Goal: Transaction & Acquisition: Purchase product/service

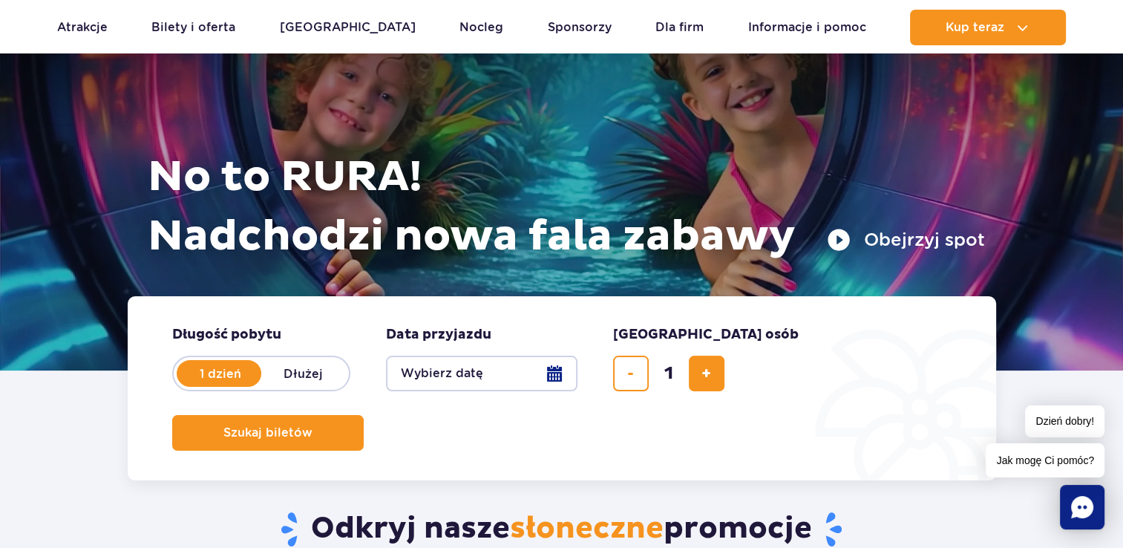
scroll to position [223, 0]
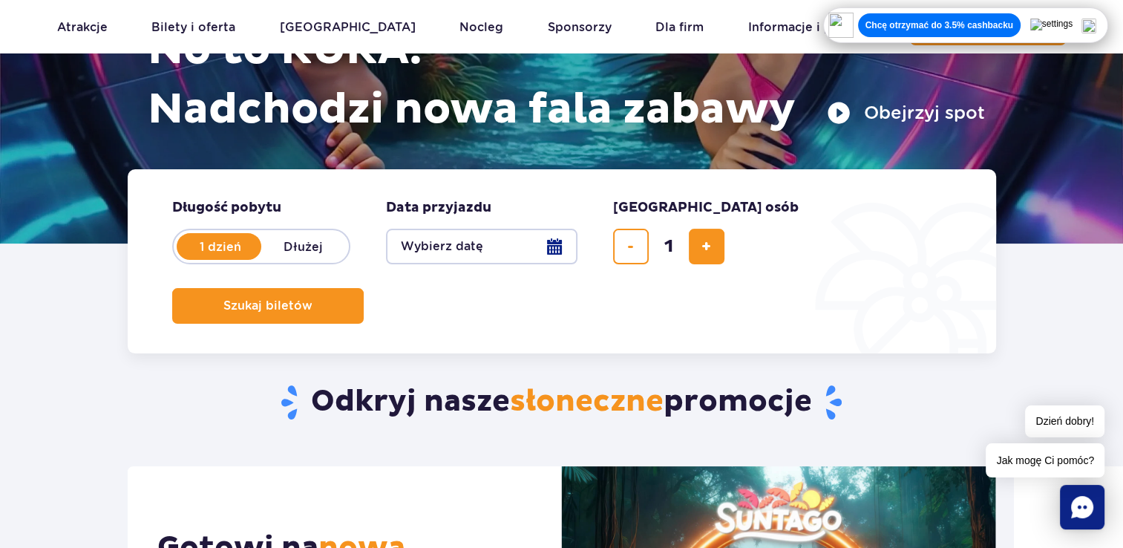
click at [473, 249] on button "Wybierz datę" at bounding box center [482, 247] width 192 height 36
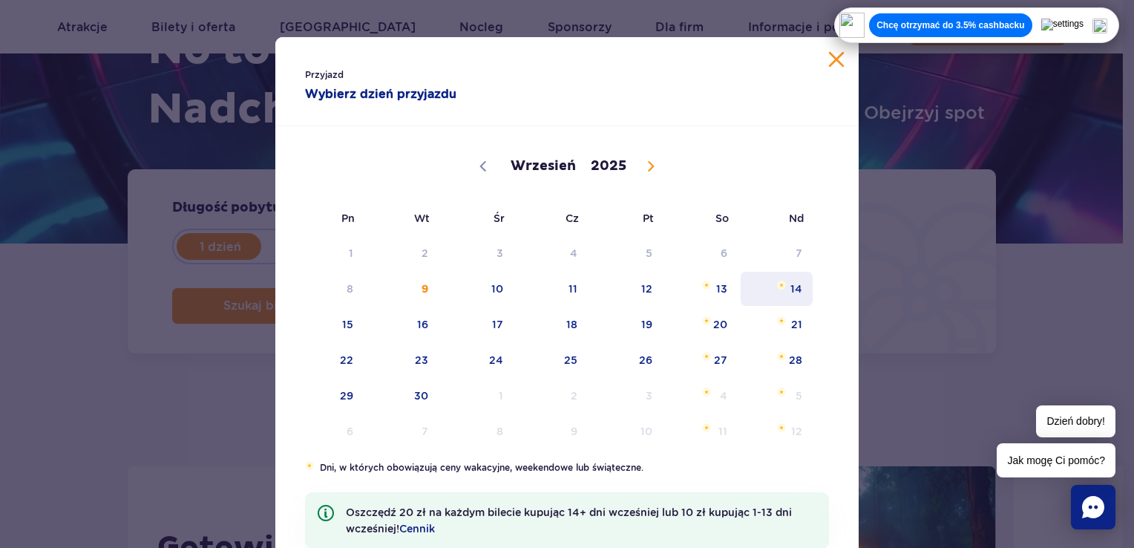
click at [795, 294] on span "14" at bounding box center [776, 289] width 75 height 34
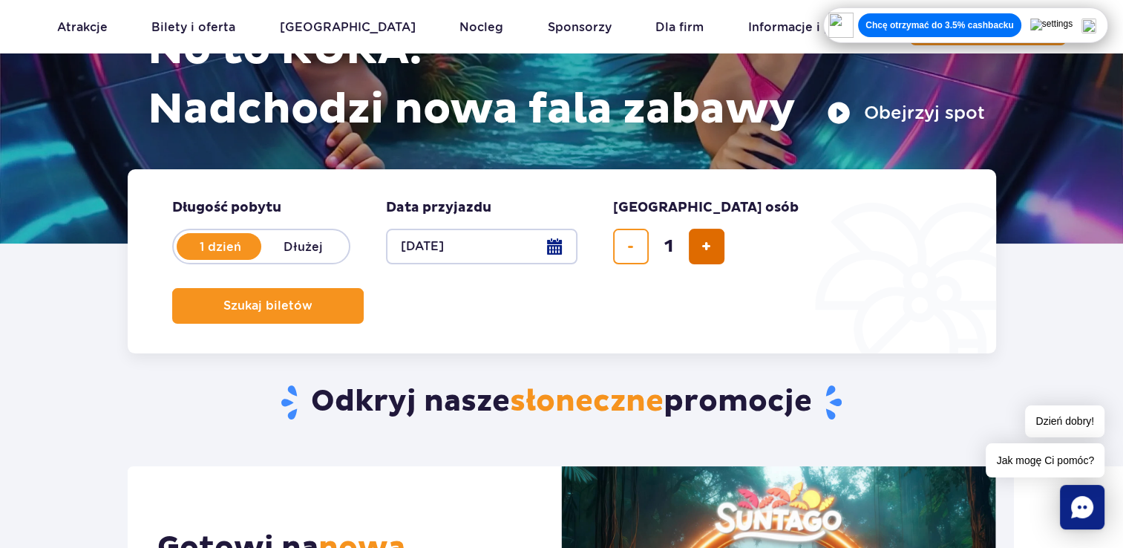
click at [720, 251] on button "dodaj bilet" at bounding box center [707, 247] width 36 height 36
click at [719, 252] on button "dodaj bilet" at bounding box center [707, 247] width 36 height 36
type input "3"
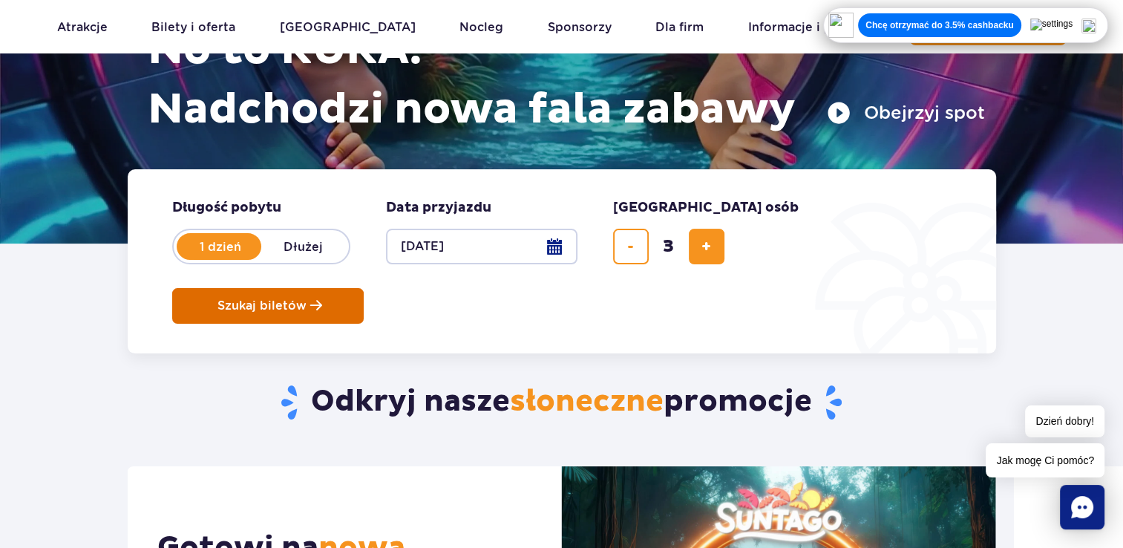
click at [307, 299] on span "Szukaj biletów" at bounding box center [261, 305] width 89 height 13
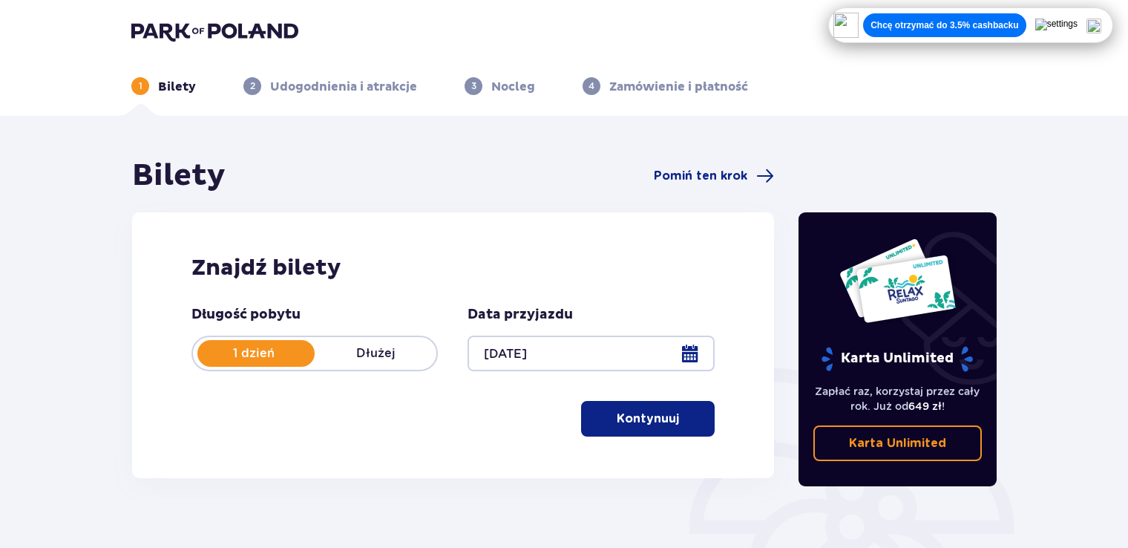
click at [670, 418] on button "Kontynuuj" at bounding box center [648, 419] width 134 height 36
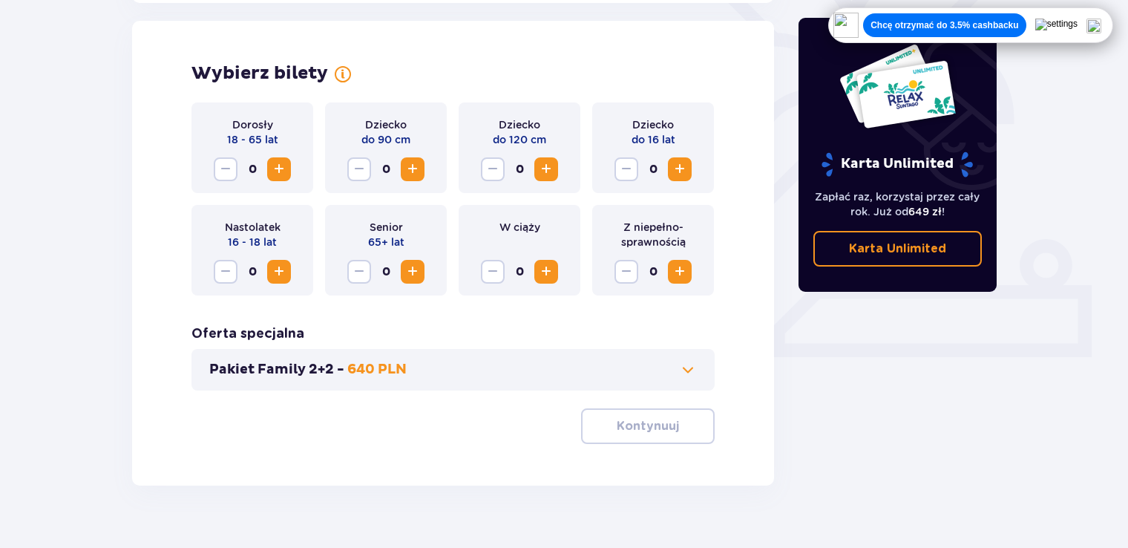
scroll to position [413, 0]
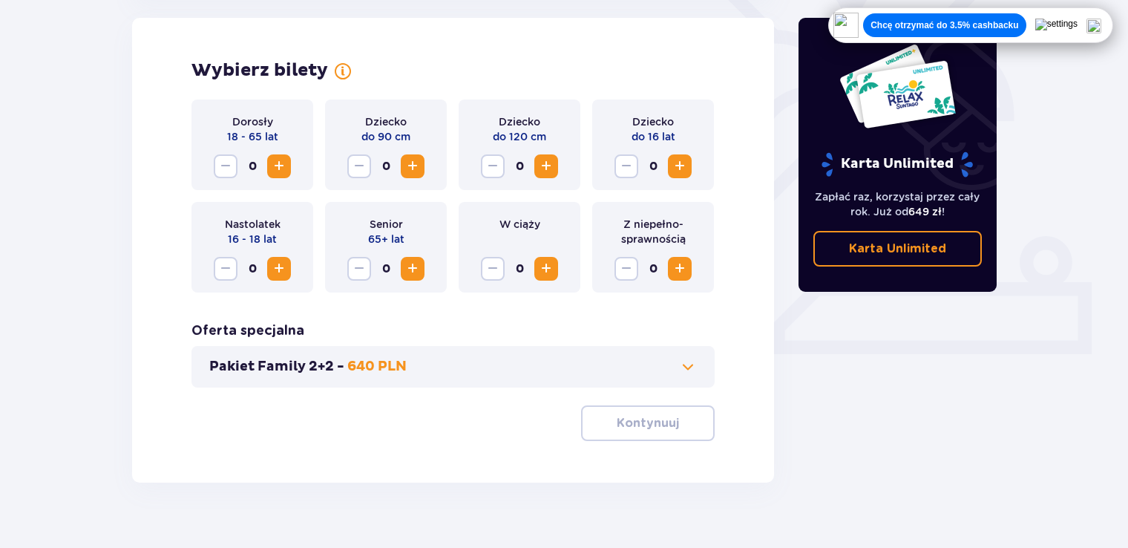
click at [284, 167] on span "Increase" at bounding box center [279, 166] width 18 height 18
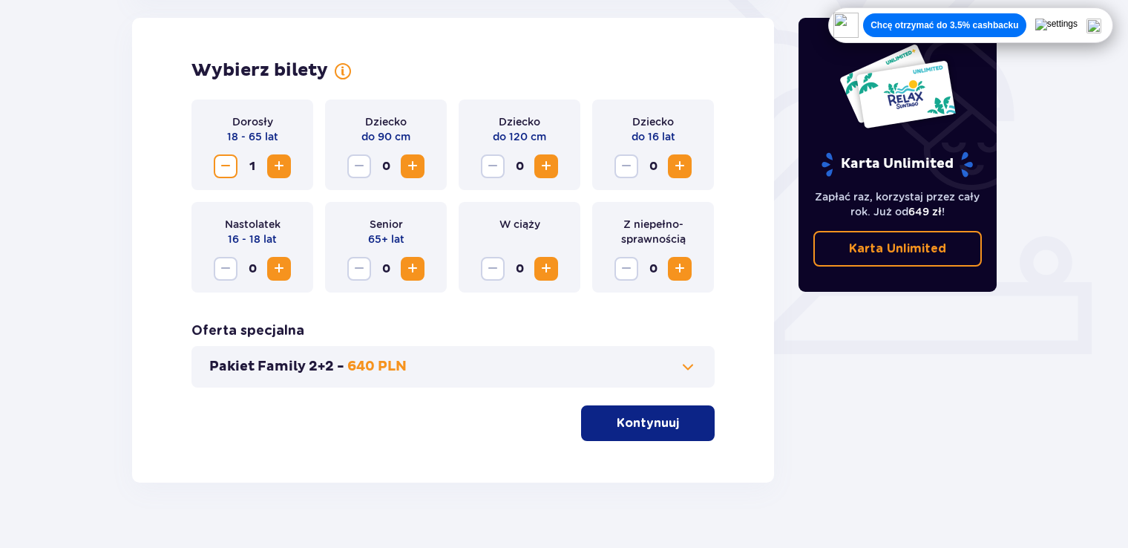
click at [284, 167] on span "Increase" at bounding box center [279, 166] width 18 height 18
click at [549, 167] on span "Increase" at bounding box center [546, 166] width 18 height 18
click at [650, 420] on p "Kontynuuj" at bounding box center [648, 423] width 62 height 16
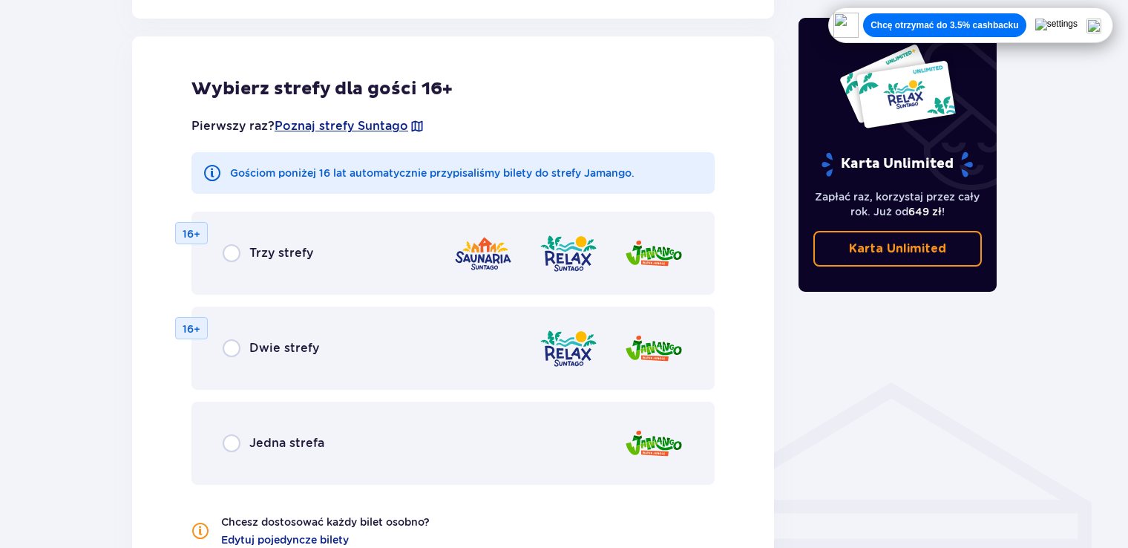
scroll to position [824, 0]
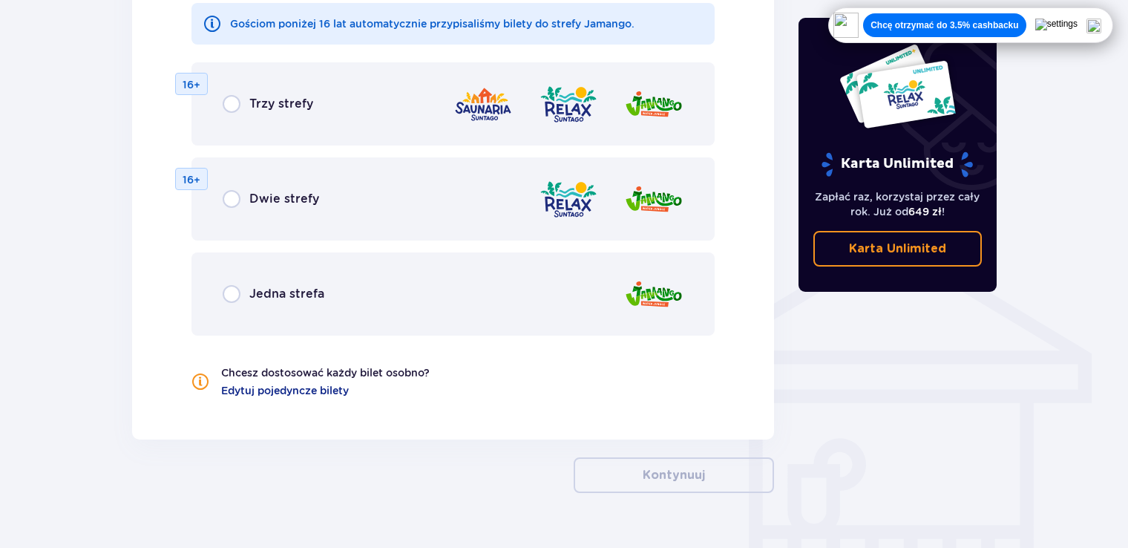
click at [273, 286] on p "Jedna strefa" at bounding box center [286, 294] width 75 height 16
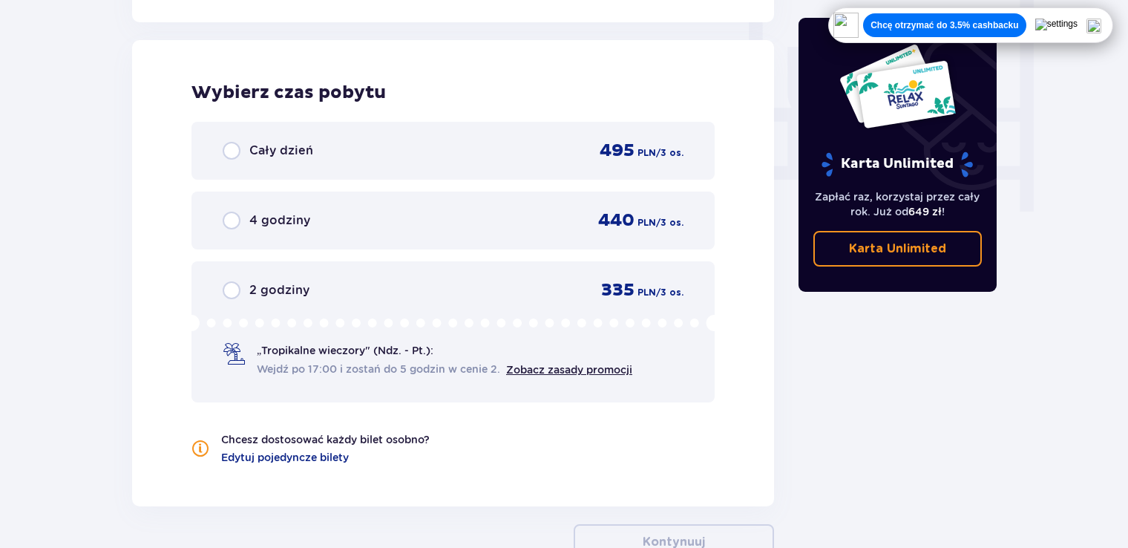
scroll to position [1394, 0]
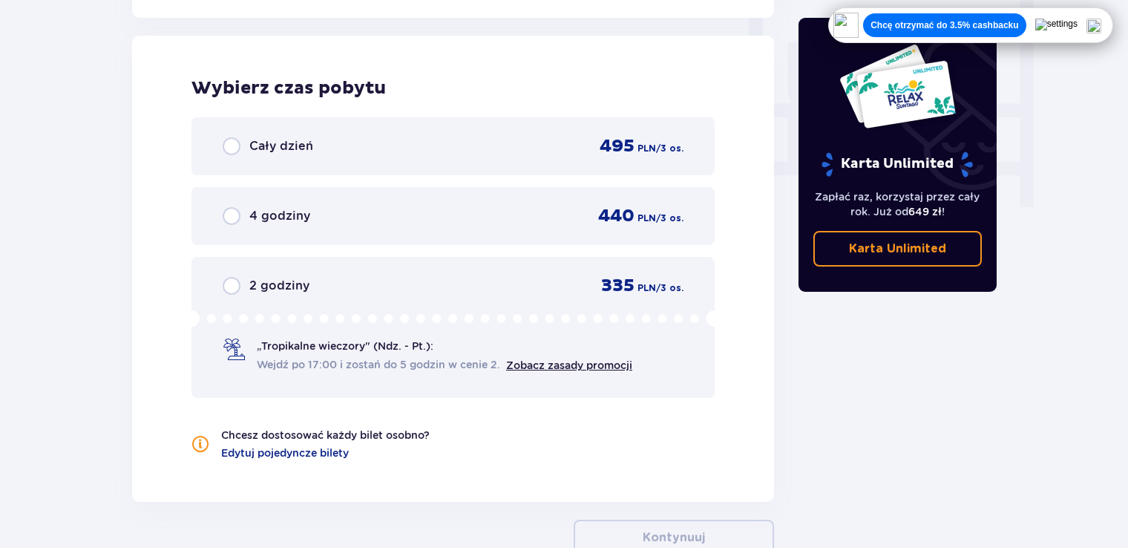
click at [374, 152] on div "Cały dzień 495 PLN / 3 os." at bounding box center [453, 146] width 461 height 22
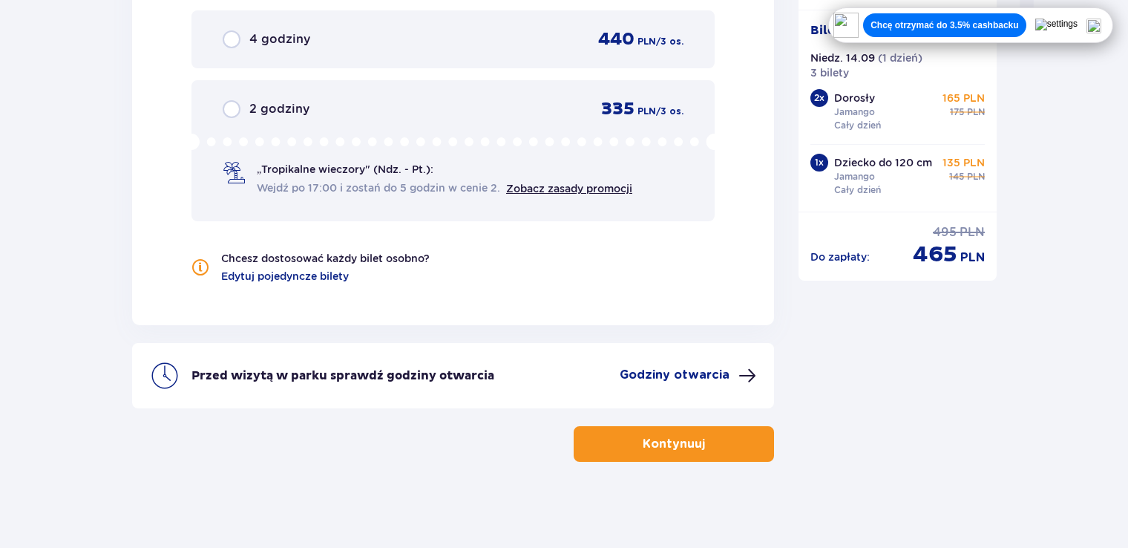
scroll to position [1571, 0]
click at [647, 437] on p "Kontynuuj" at bounding box center [674, 443] width 62 height 16
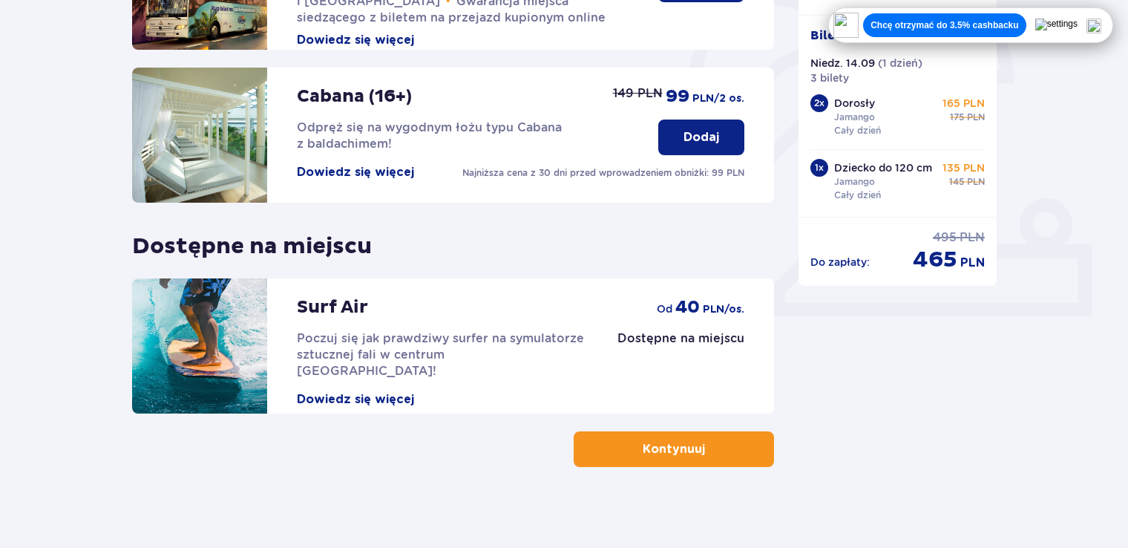
scroll to position [458, 0]
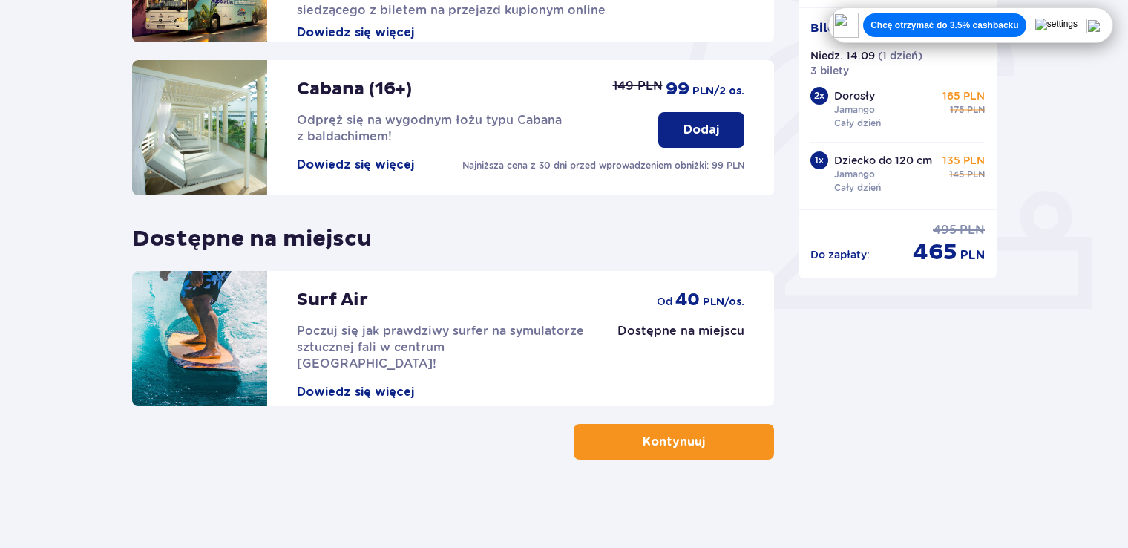
click at [661, 448] on p "Kontynuuj" at bounding box center [674, 442] width 62 height 16
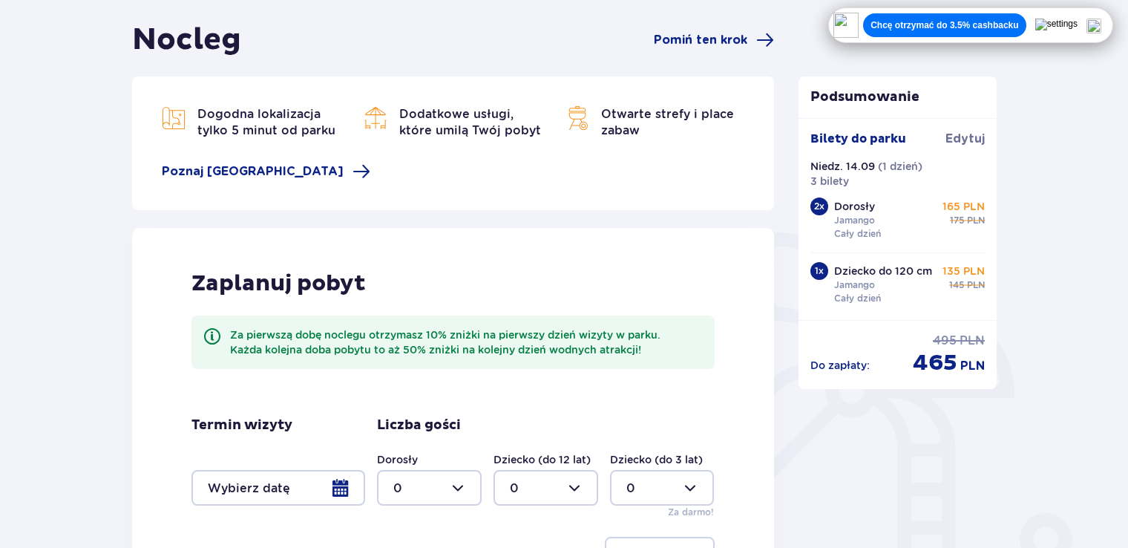
scroll to position [344, 0]
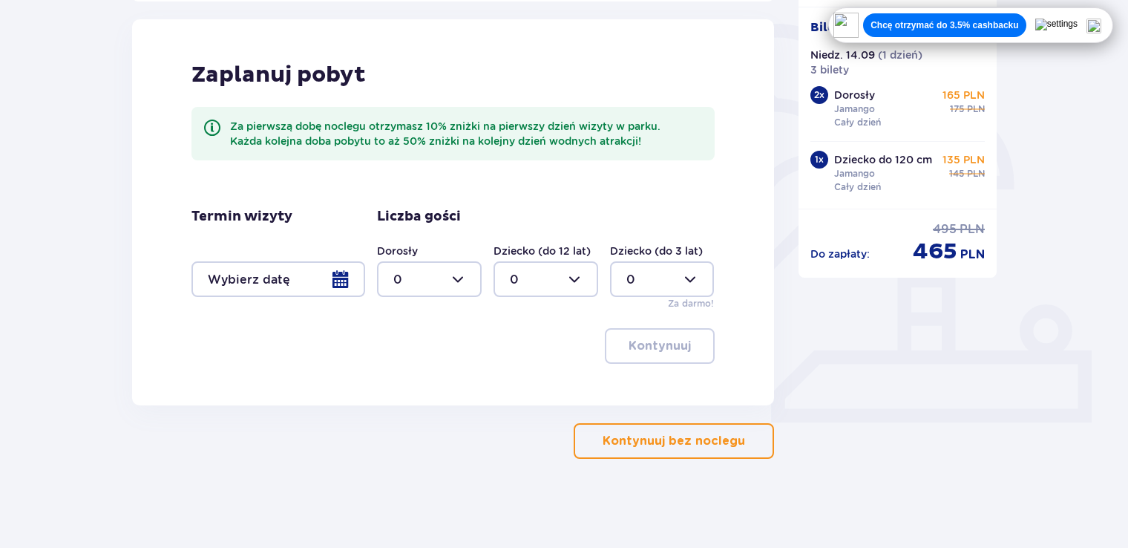
click at [723, 436] on p "Kontynuuj bez noclegu" at bounding box center [674, 441] width 143 height 16
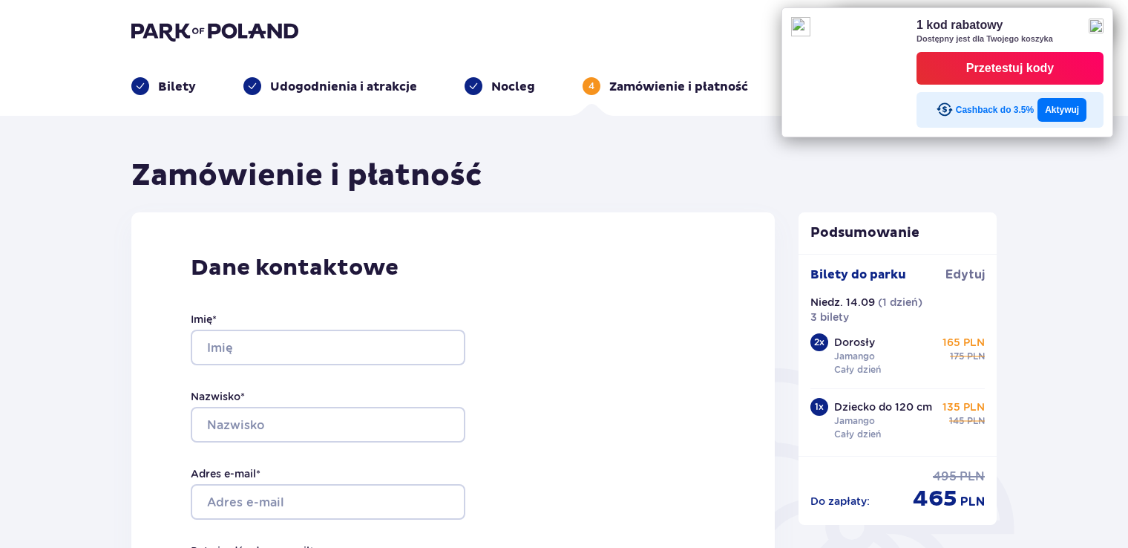
click at [1001, 67] on div "Przetestuj kody" at bounding box center [1010, 68] width 88 height 22
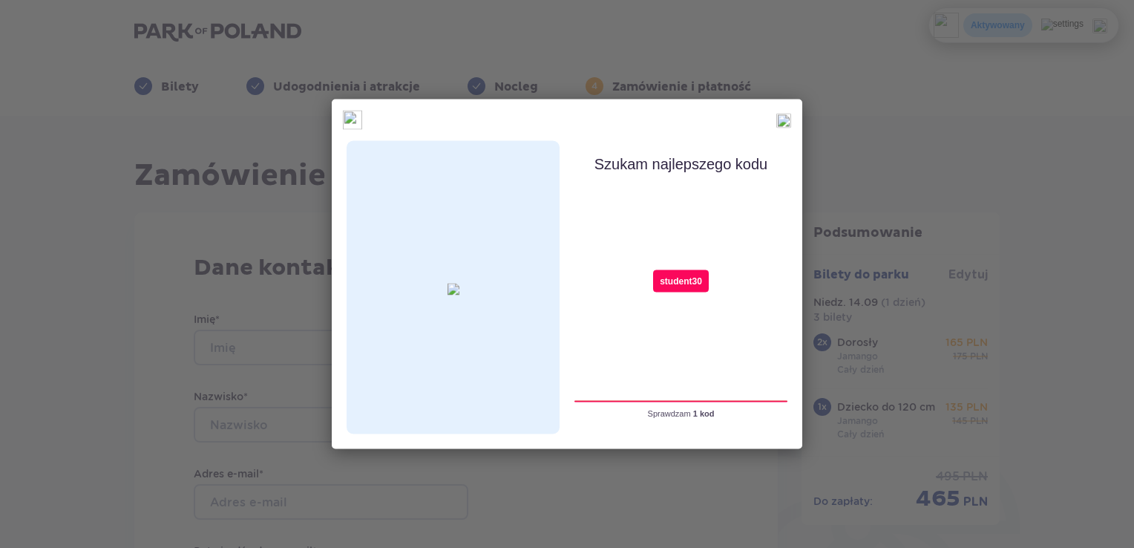
type input "student30"
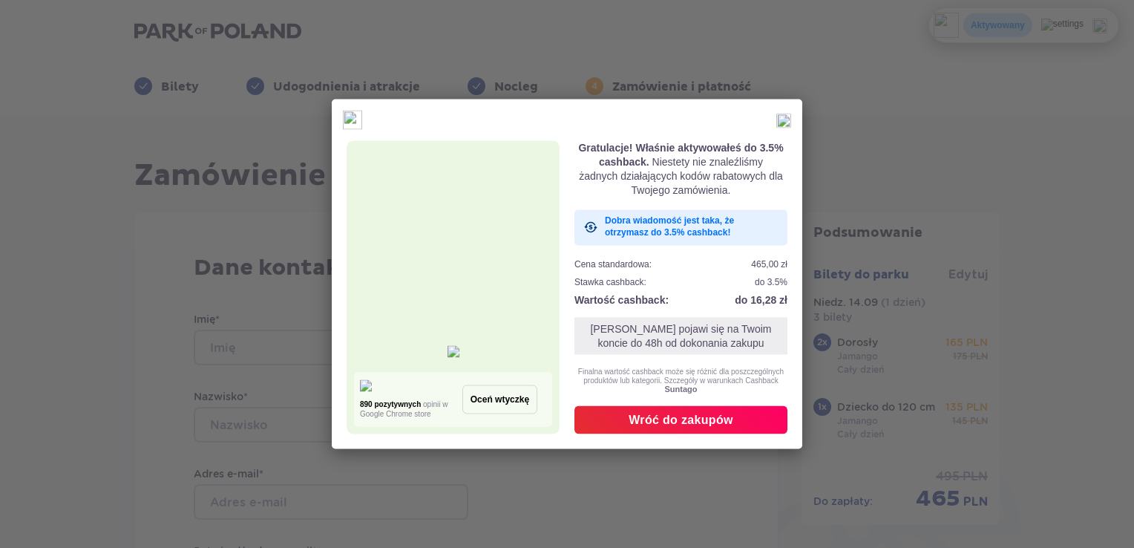
click at [695, 421] on div "Wróć do zakupów" at bounding box center [681, 419] width 105 height 16
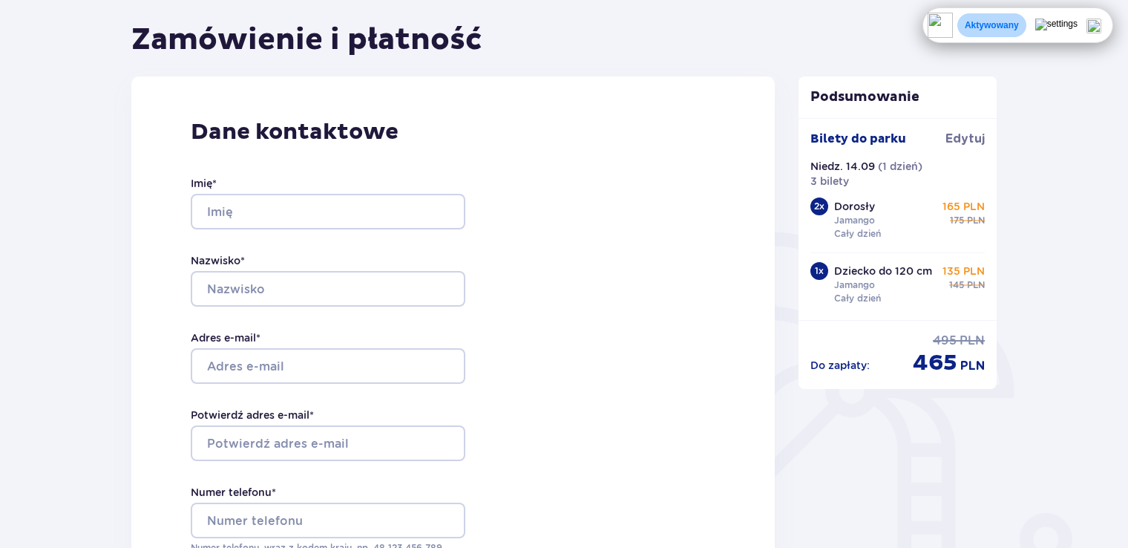
scroll to position [148, 0]
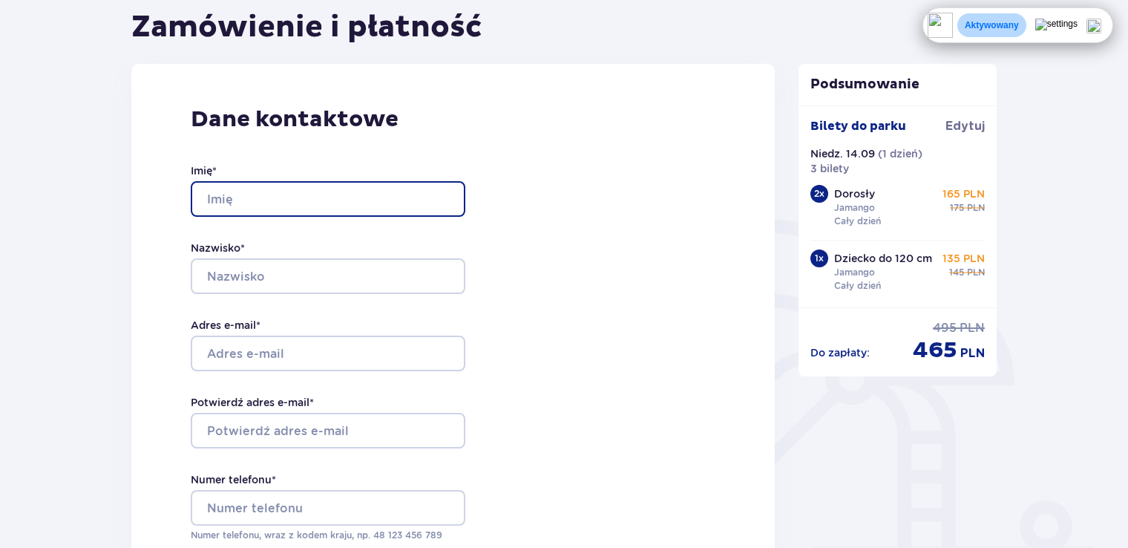
click at [303, 203] on input "Imię *" at bounding box center [328, 199] width 275 height 36
type input "Patryk"
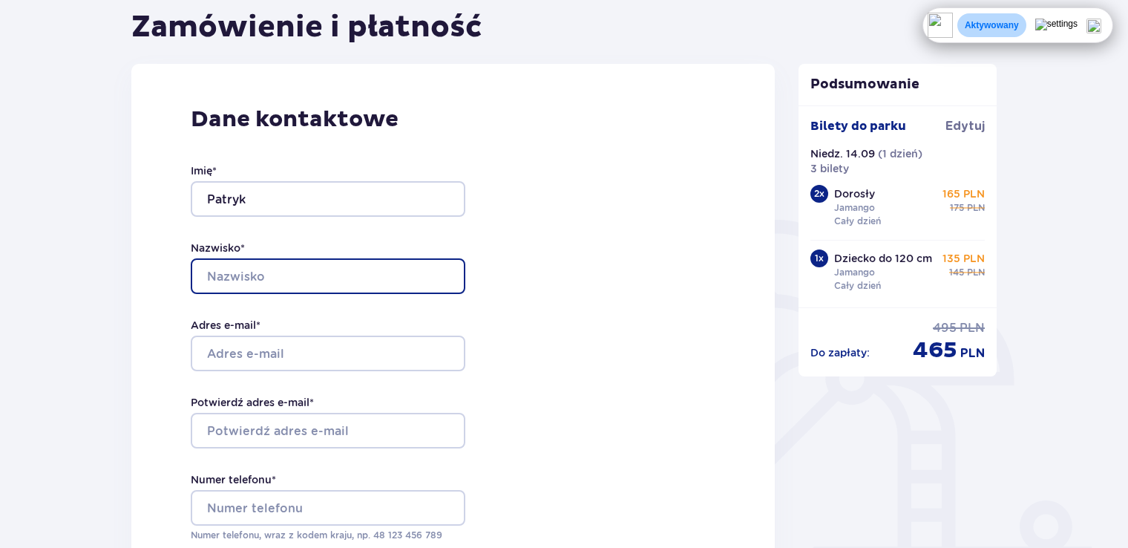
type input "Tober"
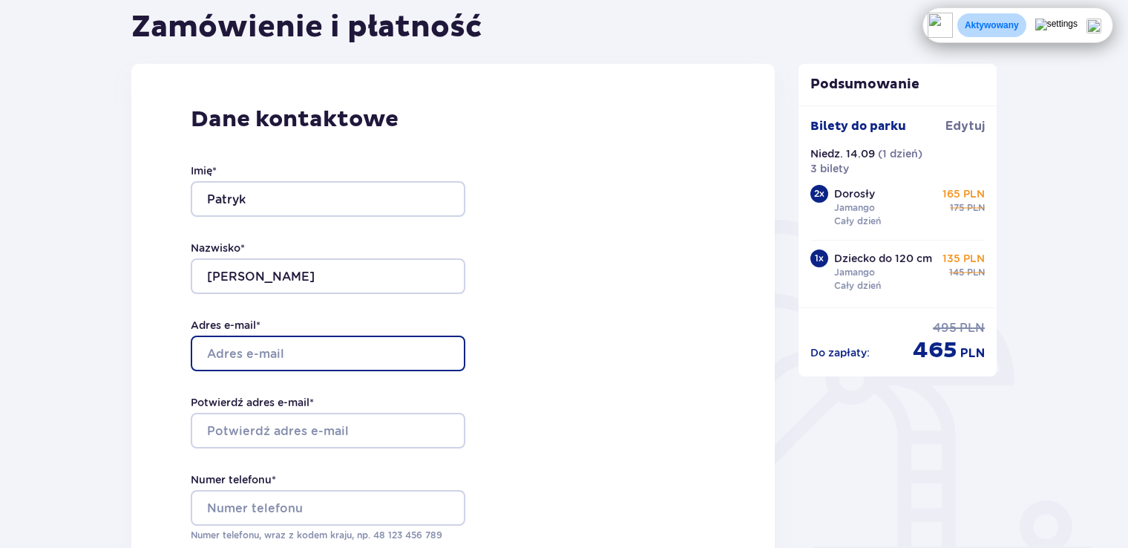
type input "patryktober27@gmail.com"
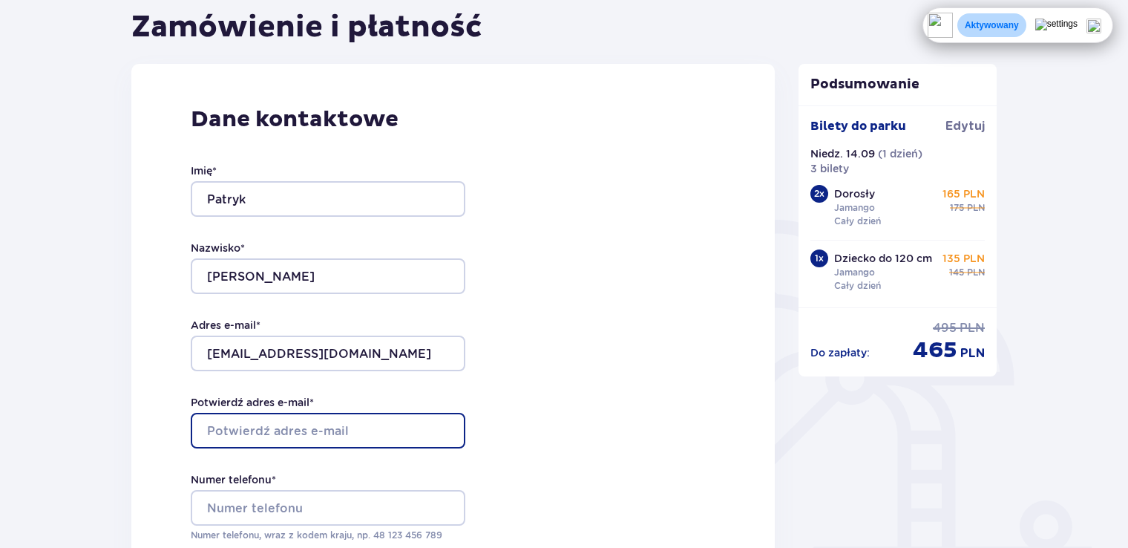
type input "patryktober27@gmail.com"
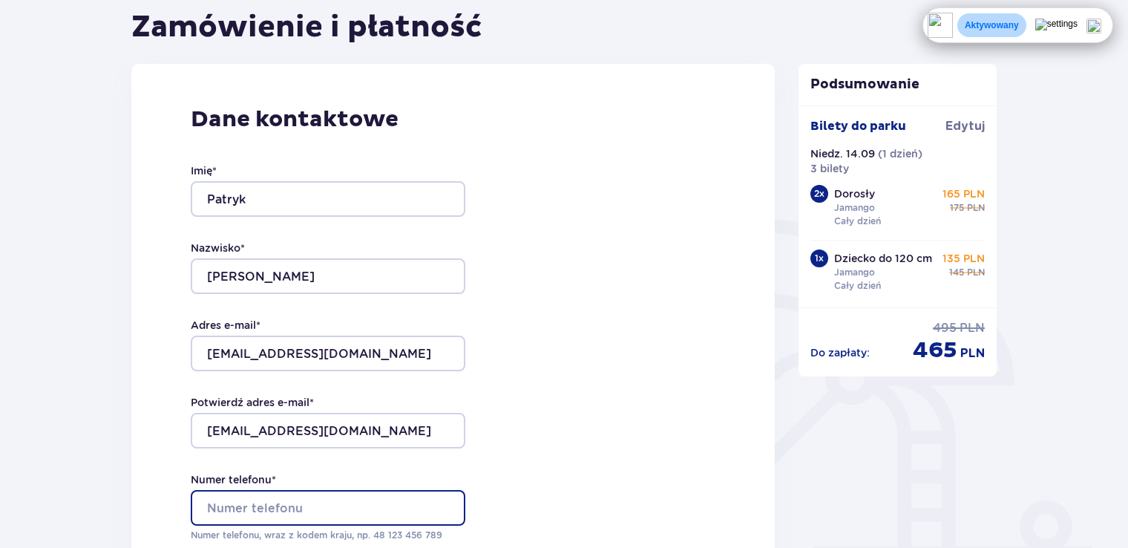
type input "607056778"
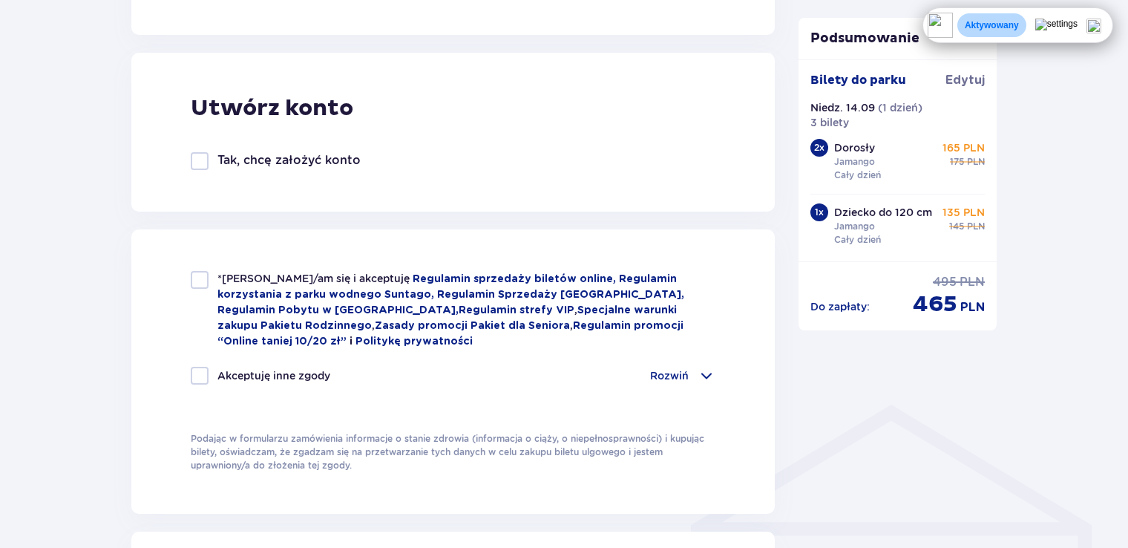
scroll to position [817, 0]
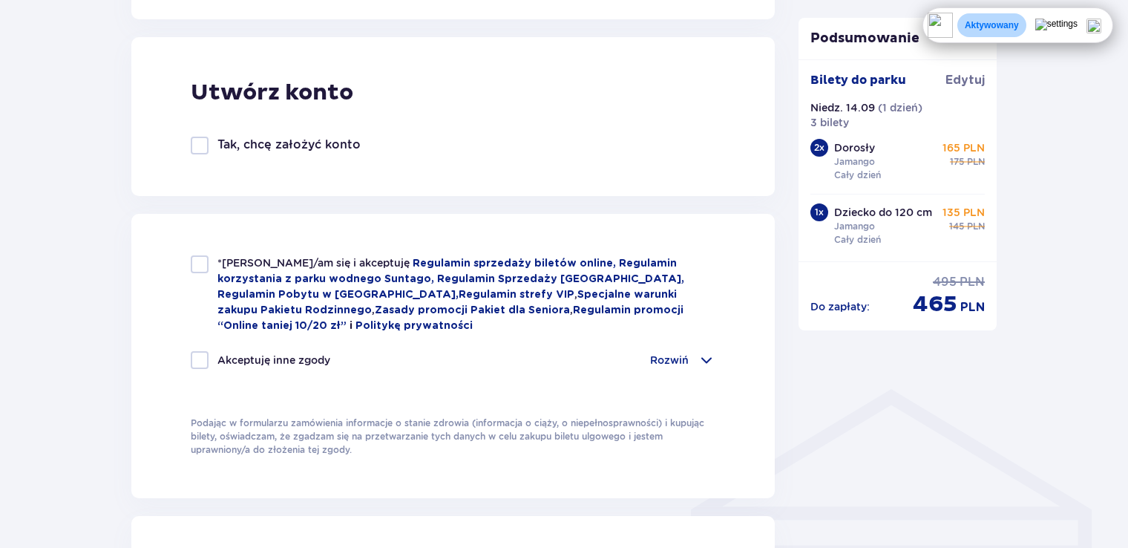
click at [197, 261] on div at bounding box center [200, 264] width 18 height 18
checkbox input "true"
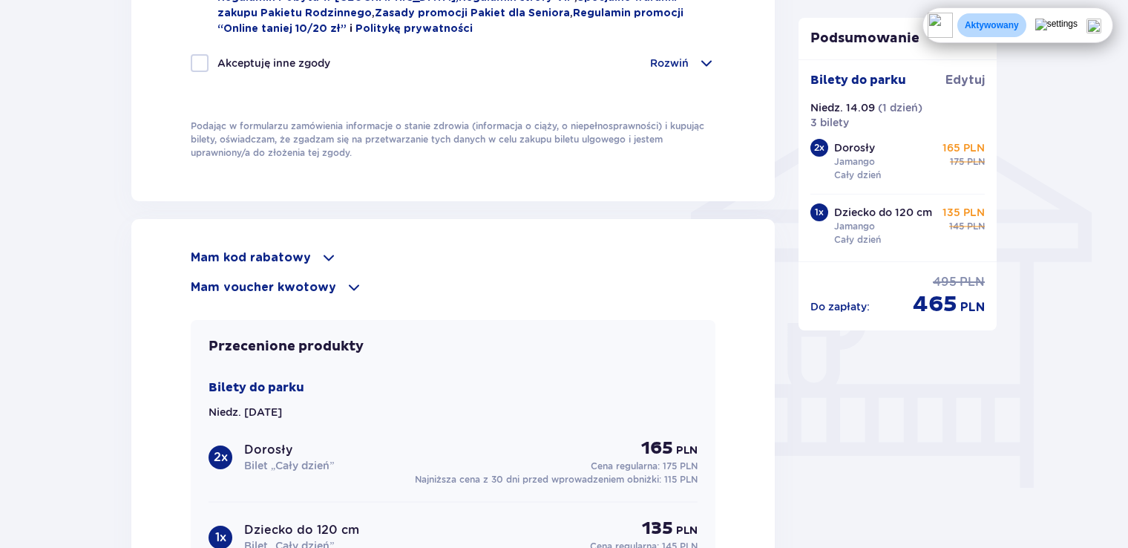
click at [700, 58] on span at bounding box center [707, 63] width 18 height 18
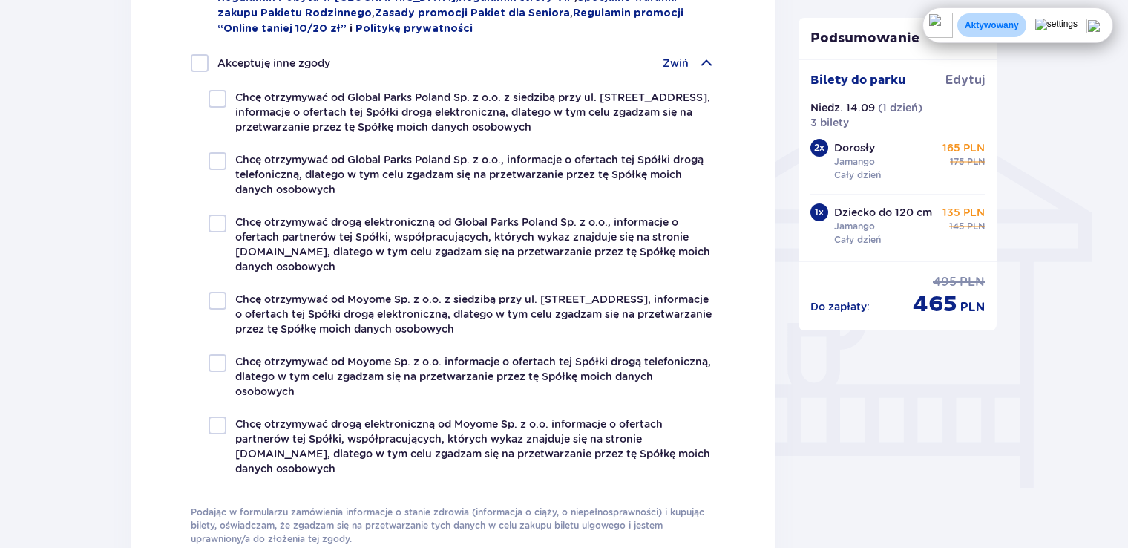
click at [700, 58] on span at bounding box center [707, 63] width 18 height 18
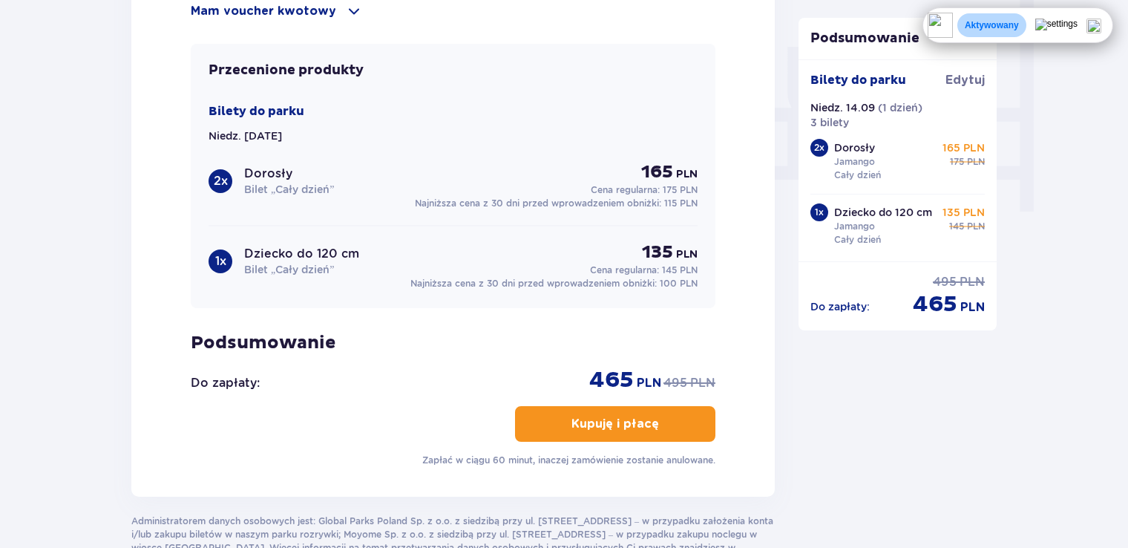
scroll to position [1410, 0]
